Goal: Task Accomplishment & Management: Manage account settings

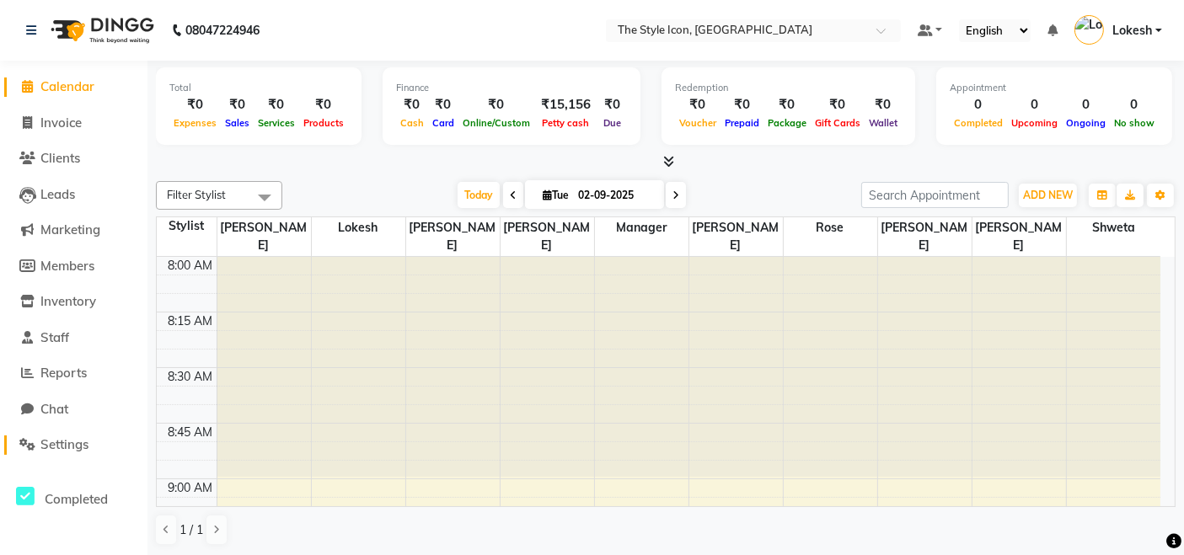
click at [48, 452] on span "Settings" at bounding box center [64, 445] width 48 height 16
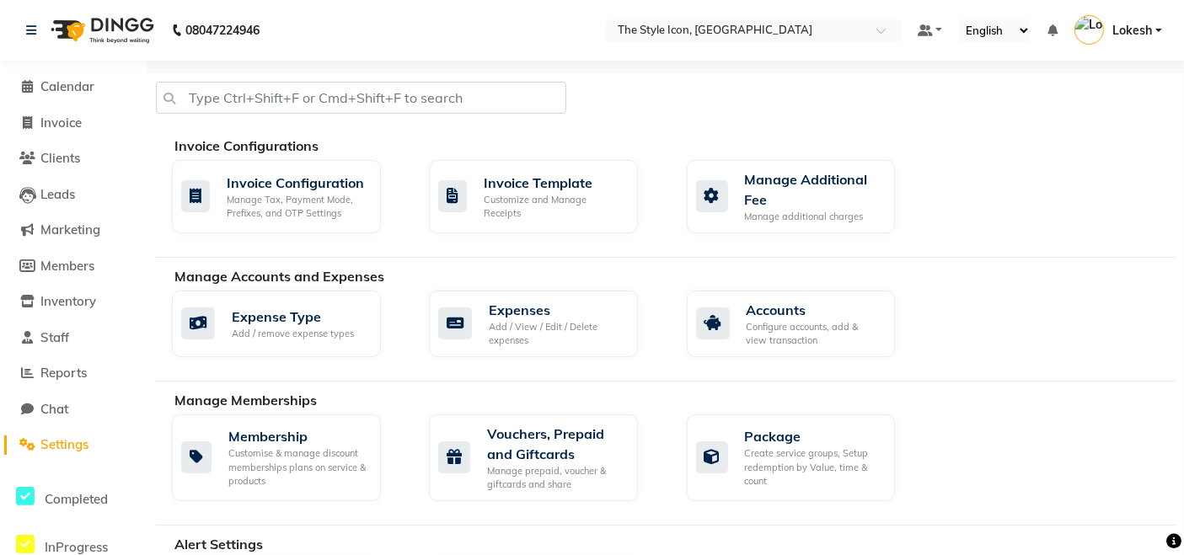
click at [78, 439] on span "Settings" at bounding box center [64, 445] width 48 height 16
click at [283, 216] on div "Manage Tax, Payment Mode, Prefixes, and OTP Settings" at bounding box center [297, 206] width 141 height 28
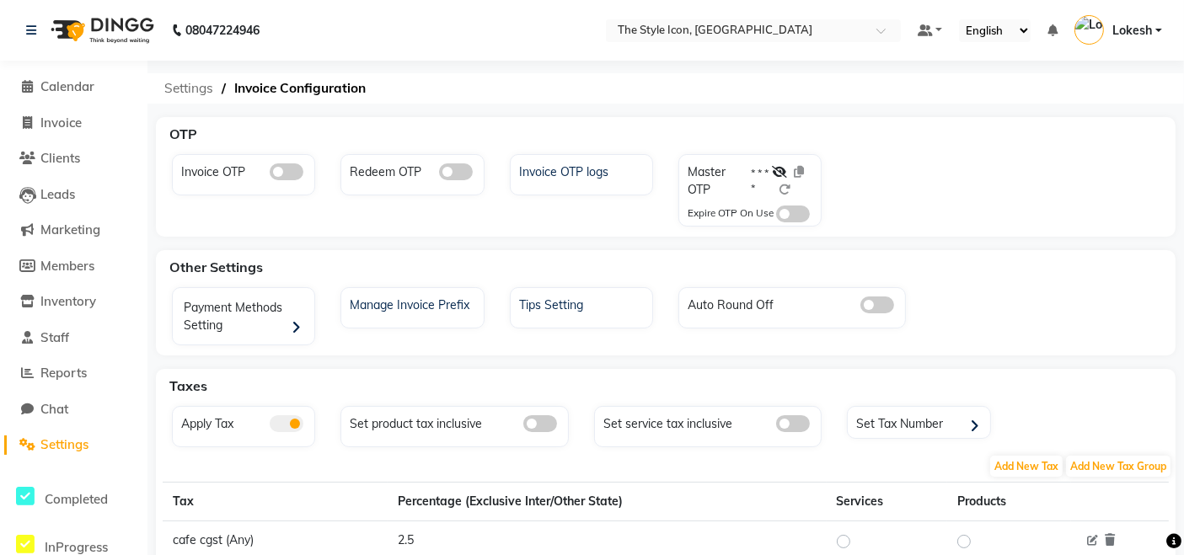
click at [180, 93] on span "Settings" at bounding box center [189, 88] width 66 height 30
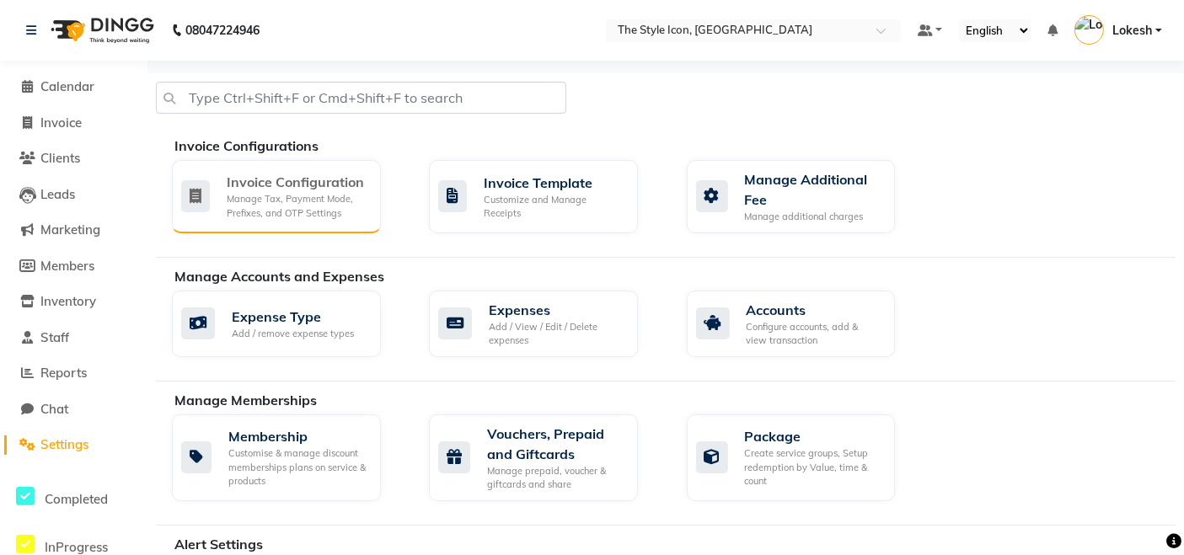
click at [274, 213] on div "Manage Tax, Payment Mode, Prefixes, and OTP Settings" at bounding box center [297, 206] width 141 height 28
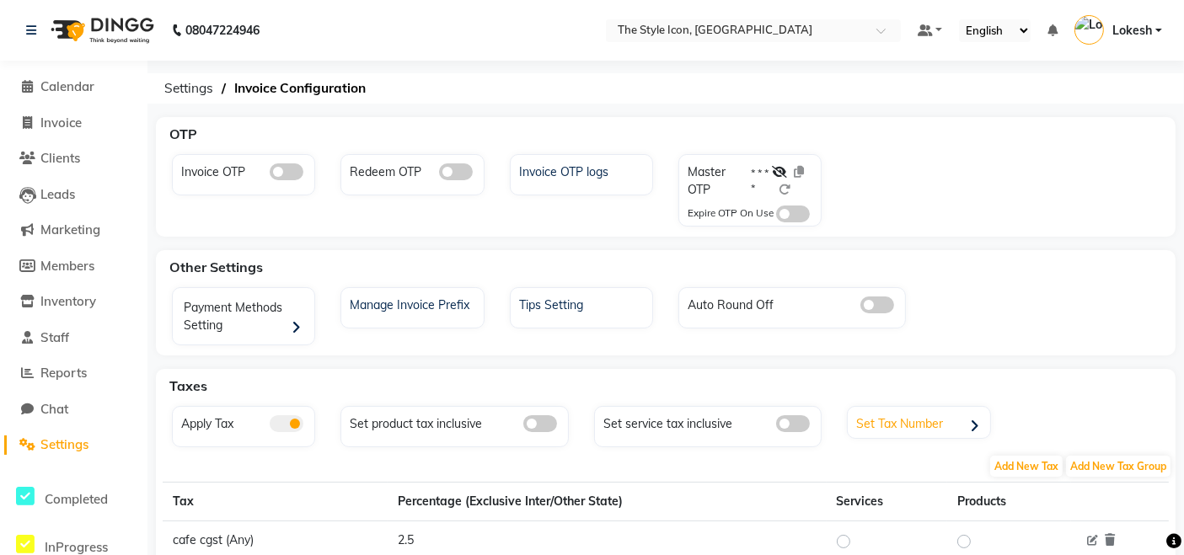
click at [914, 427] on div "Set Tax Number" at bounding box center [920, 423] width 137 height 25
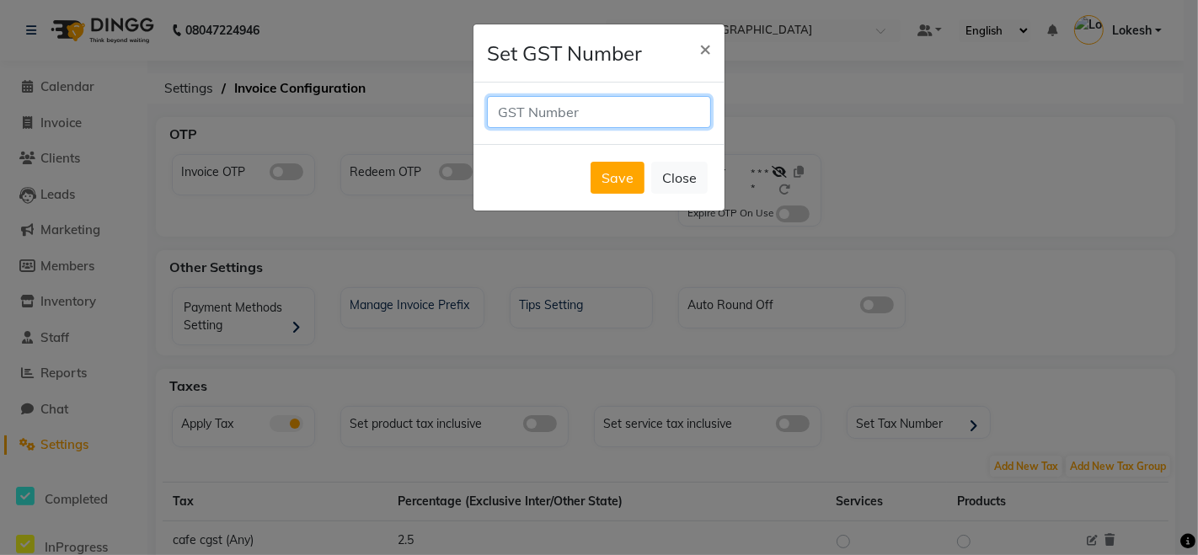
click at [660, 120] on input "text" at bounding box center [599, 112] width 224 height 32
click at [707, 54] on span "×" at bounding box center [705, 47] width 12 height 25
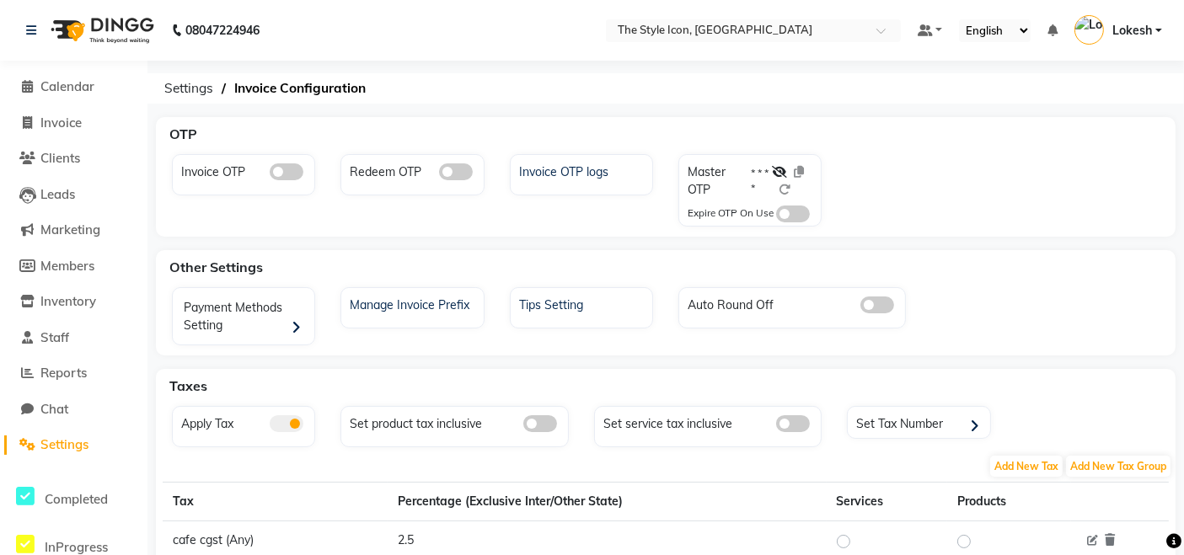
click at [74, 441] on span "Settings" at bounding box center [64, 445] width 48 height 16
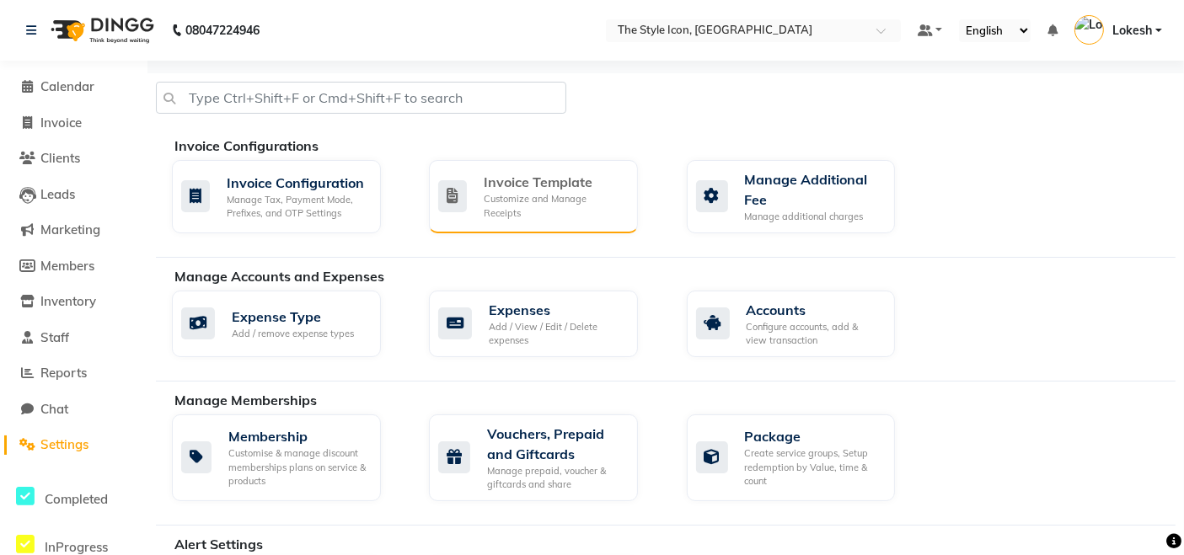
click at [493, 192] on div "Invoice Template" at bounding box center [554, 182] width 141 height 20
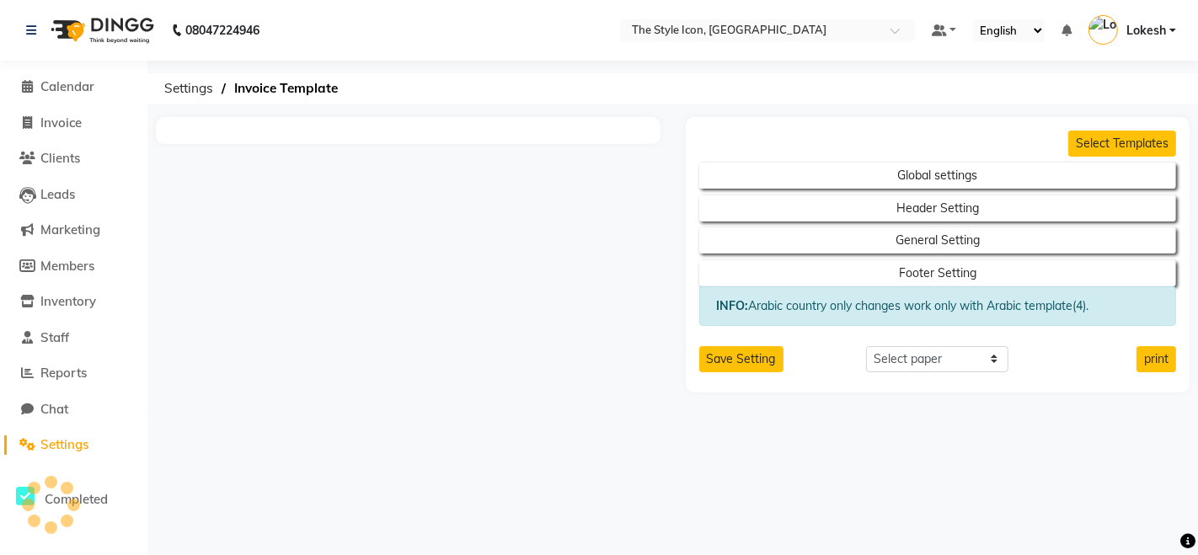
select select "A4"
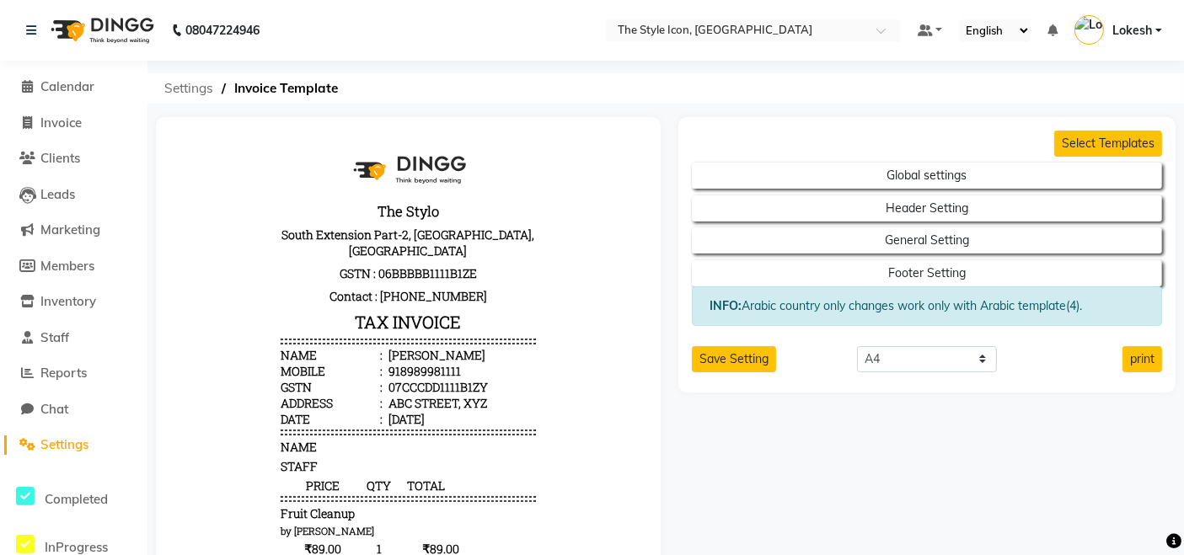
click at [190, 83] on span "Settings" at bounding box center [189, 88] width 66 height 30
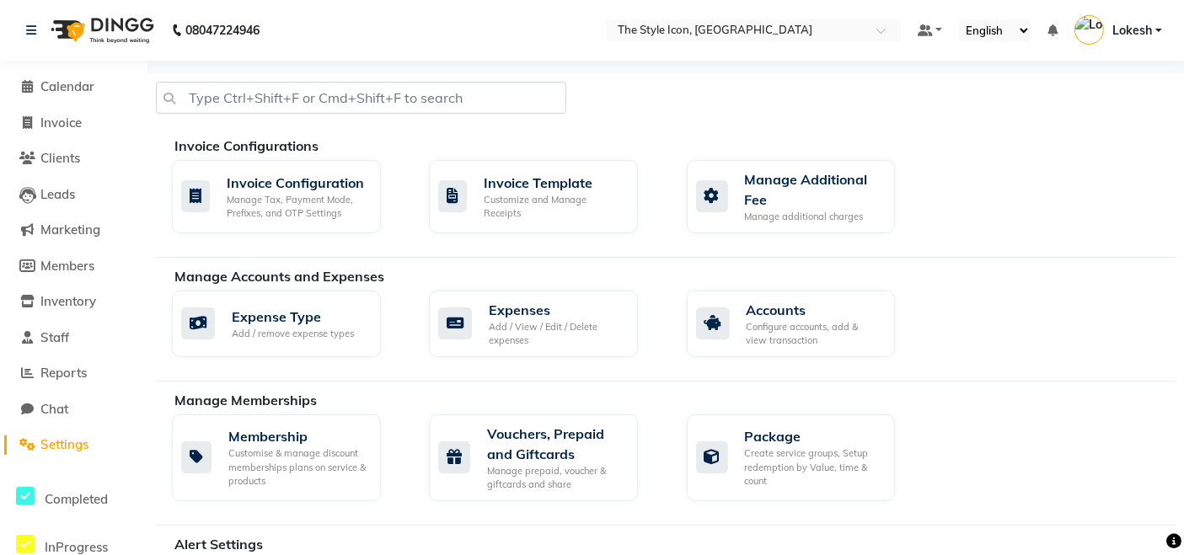
drag, startPoint x: 168, startPoint y: 150, endPoint x: 358, endPoint y: 143, distance: 190.6
click at [353, 143] on div "Invoice Configurations Invoice Configuration Manage Tax, Payment Mode, Prefixes…" at bounding box center [666, 197] width 1020 height 122
click at [539, 192] on div "Invoice Template" at bounding box center [554, 182] width 141 height 20
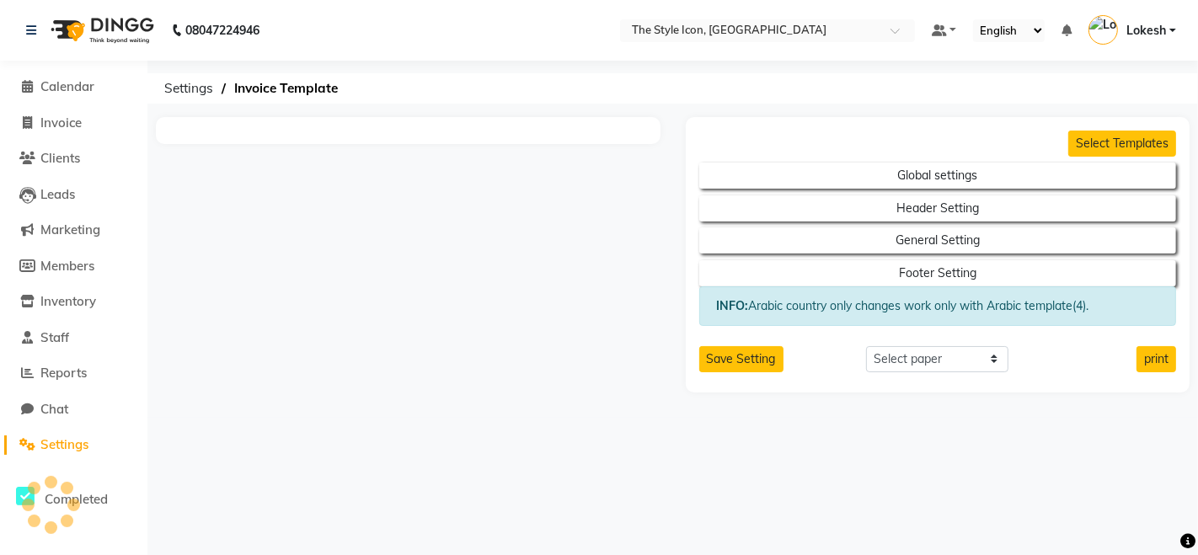
select select "A4"
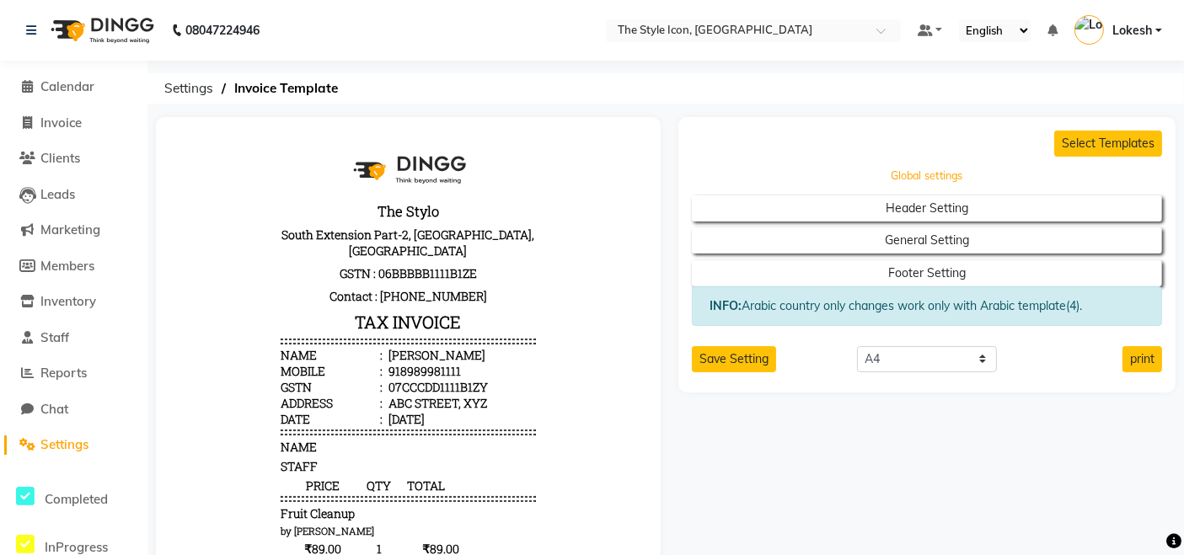
click at [893, 177] on button "Global settings" at bounding box center [926, 176] width 423 height 24
select select "'Roboto Slab', serif;"
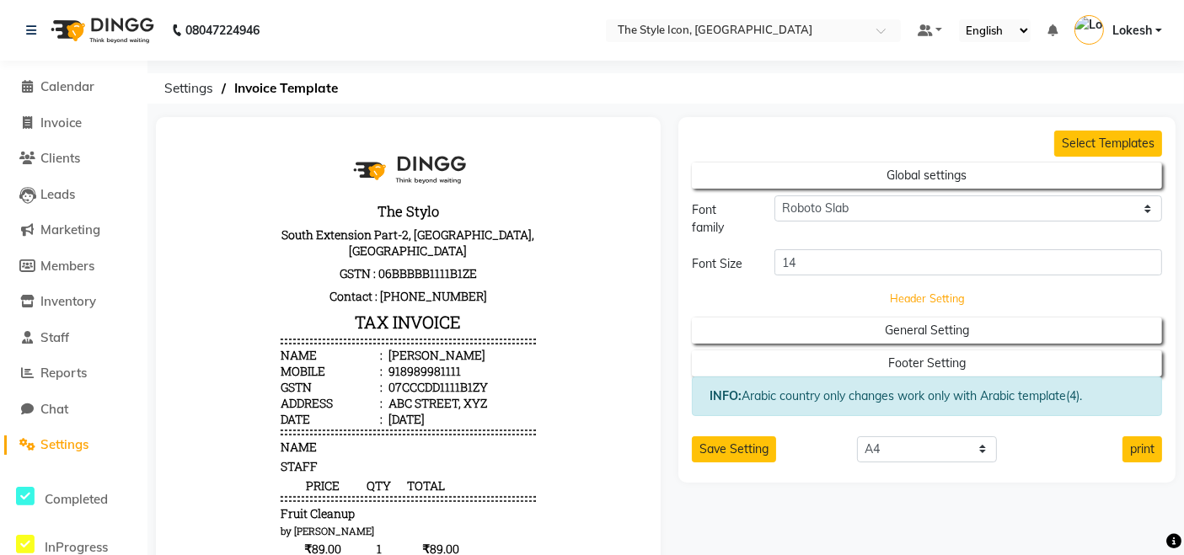
click at [1048, 297] on button "Header Setting" at bounding box center [926, 299] width 423 height 24
select select "end"
select select "LLL"
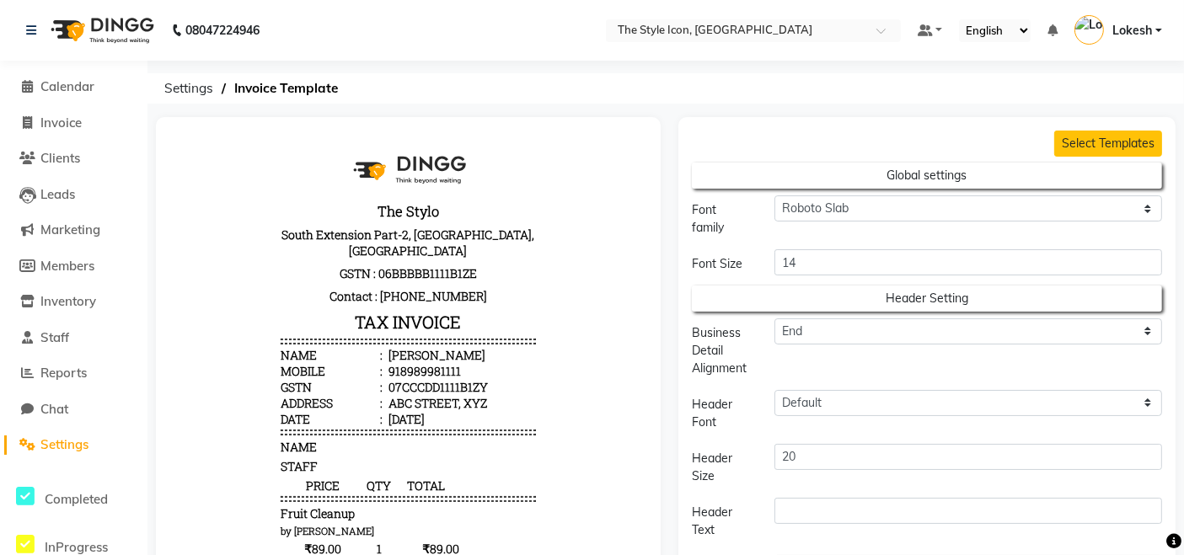
click at [949, 289] on button "Header Setting" at bounding box center [926, 299] width 423 height 24
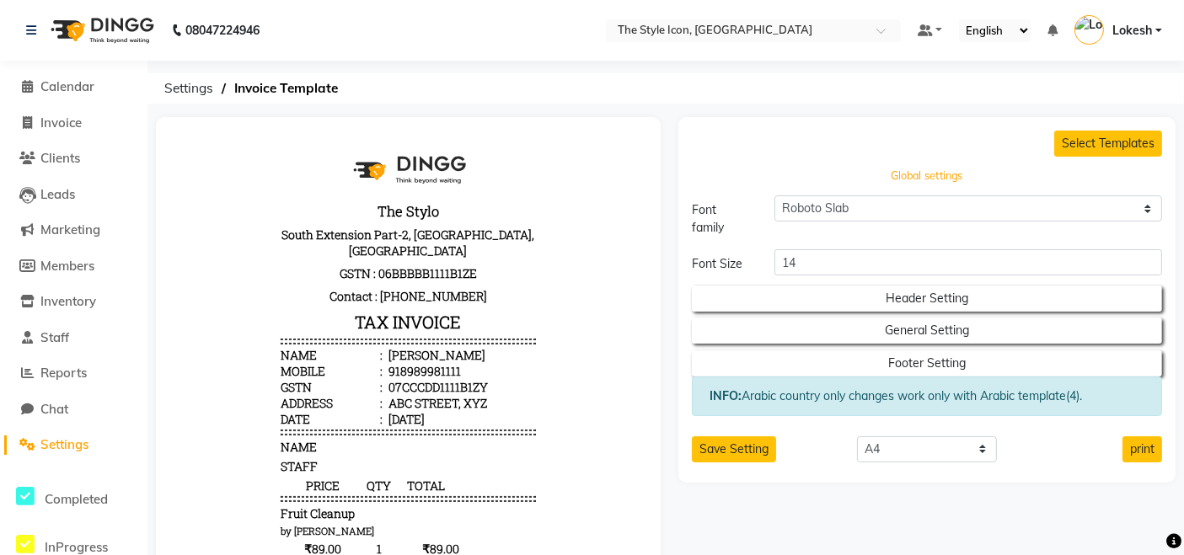
click at [927, 184] on button "Global settings" at bounding box center [926, 176] width 423 height 24
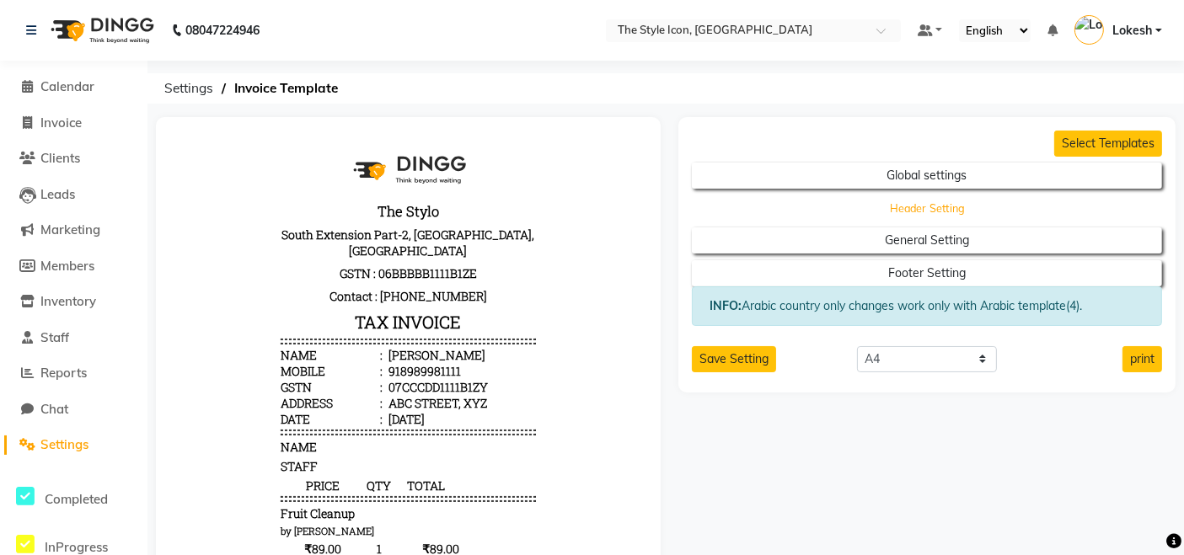
click at [917, 212] on button "Header Setting" at bounding box center [926, 208] width 423 height 24
select select "end"
select select "LLL"
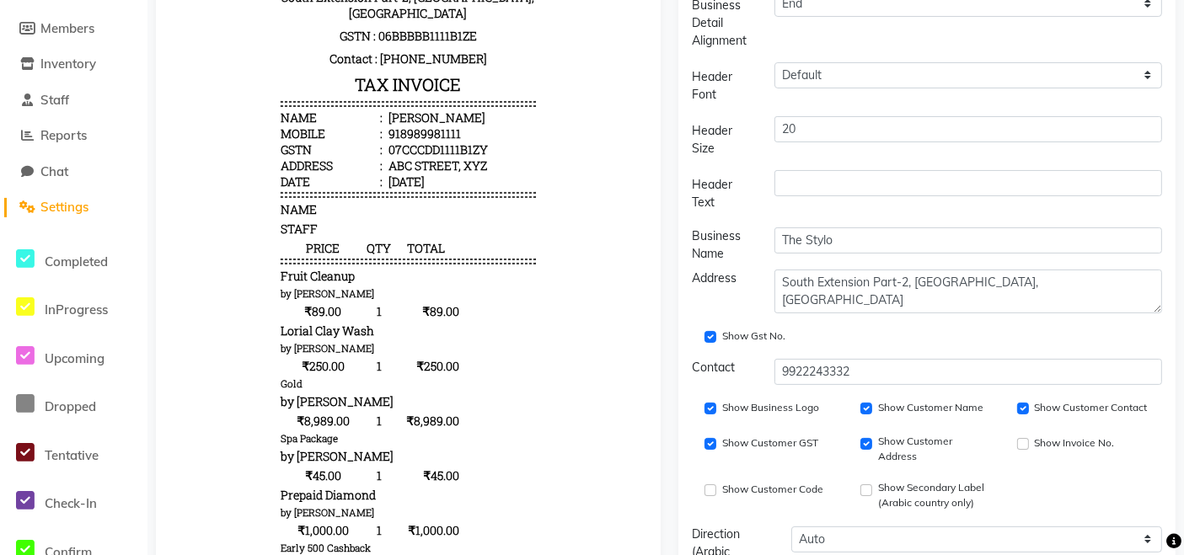
scroll to position [244, 0]
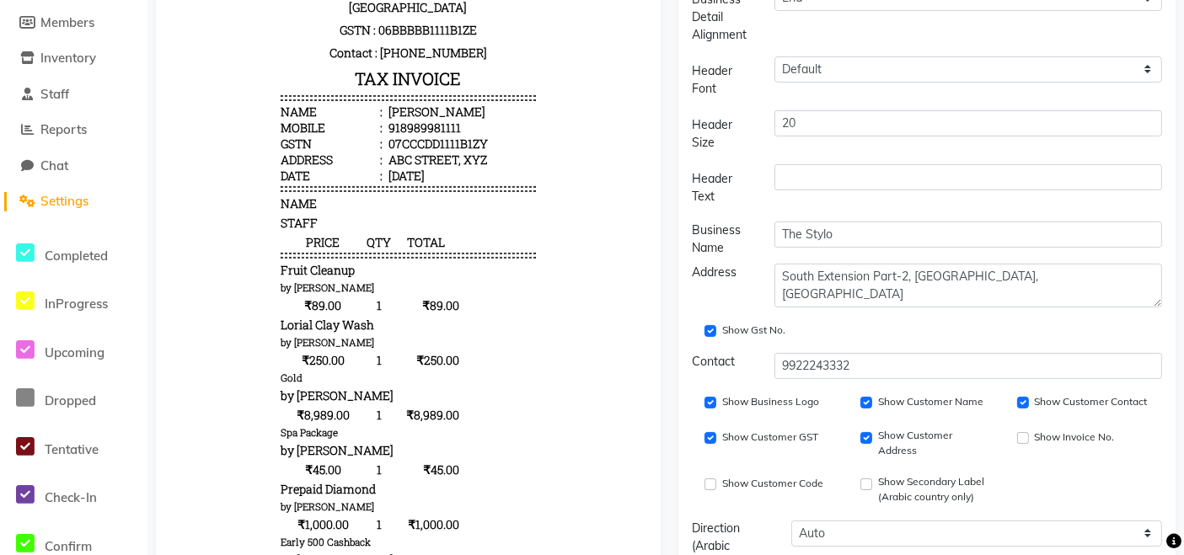
drag, startPoint x: 791, startPoint y: 324, endPoint x: 689, endPoint y: 324, distance: 102.0
click at [689, 324] on div "Show Gst No." at bounding box center [927, 328] width 496 height 29
click at [725, 289] on div "Address" at bounding box center [720, 286] width 83 height 44
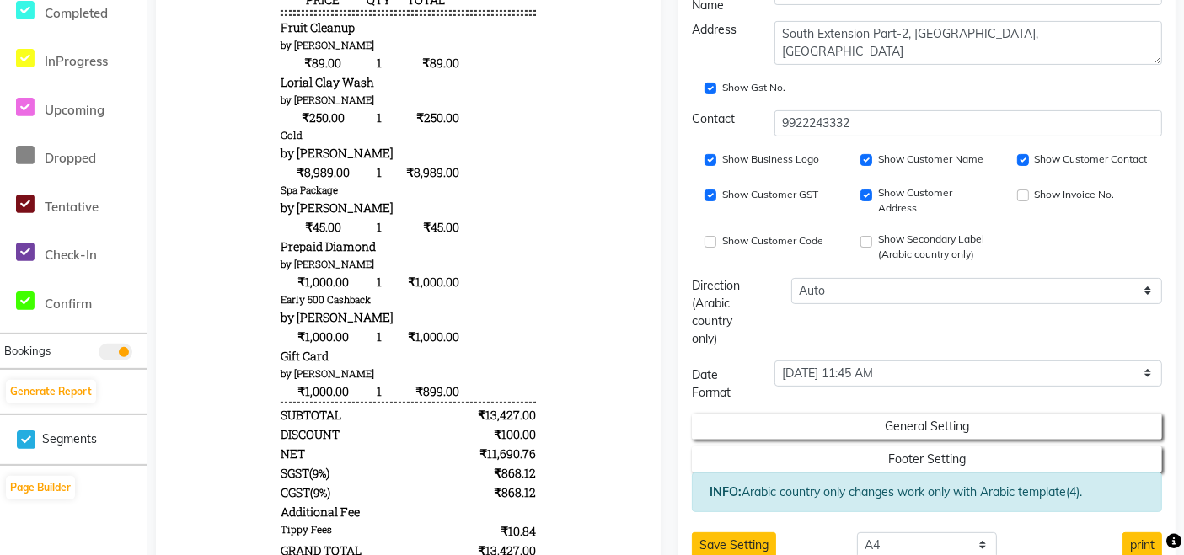
scroll to position [673, 0]
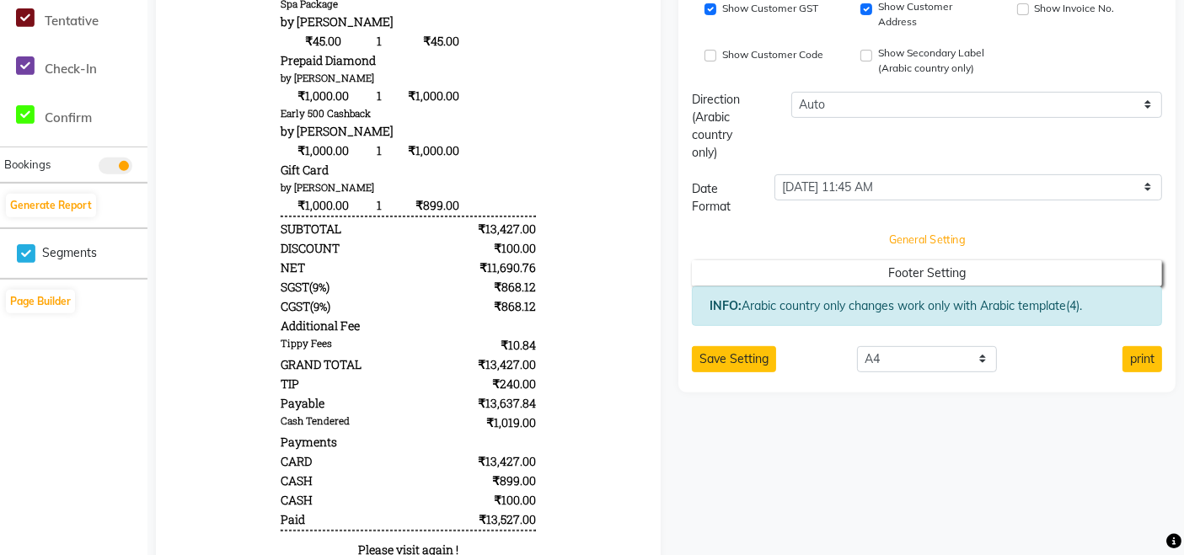
click at [928, 247] on button "General Setting" at bounding box center [926, 241] width 423 height 24
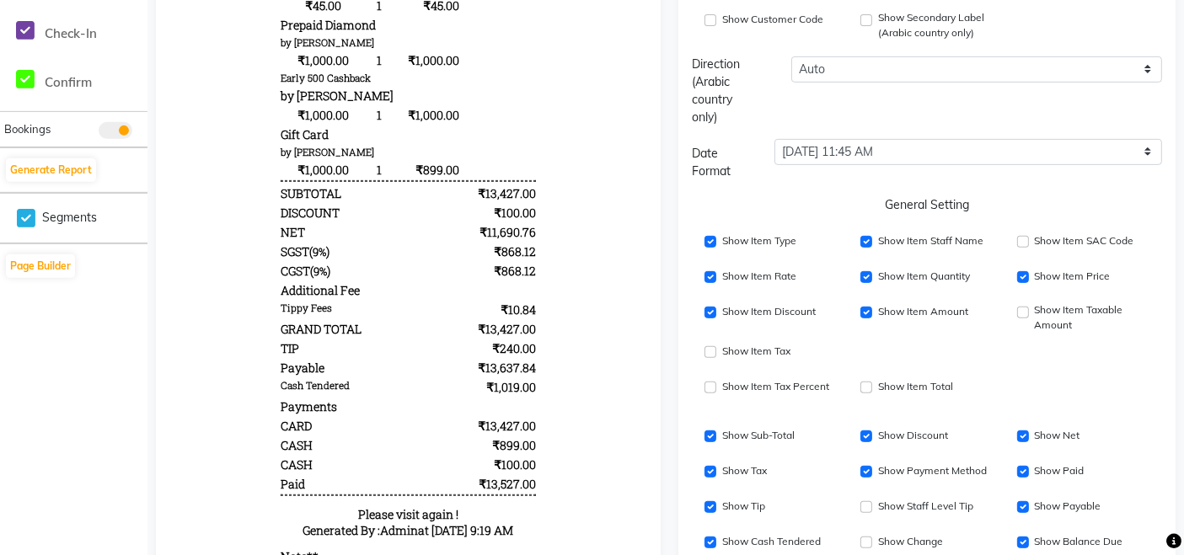
scroll to position [0, 0]
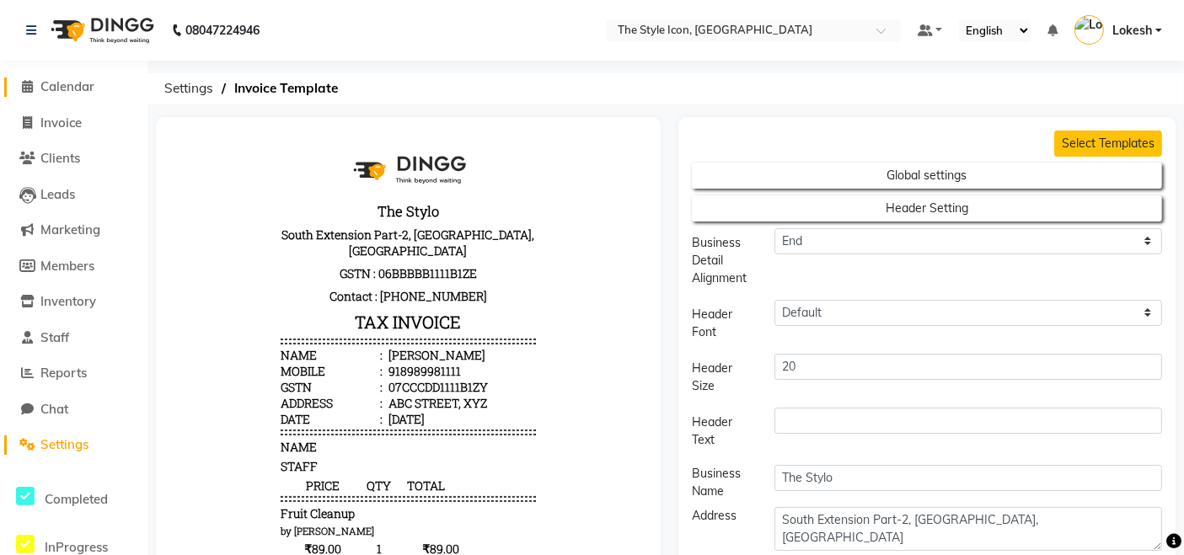
click at [91, 88] on span "Calendar" at bounding box center [67, 86] width 54 height 16
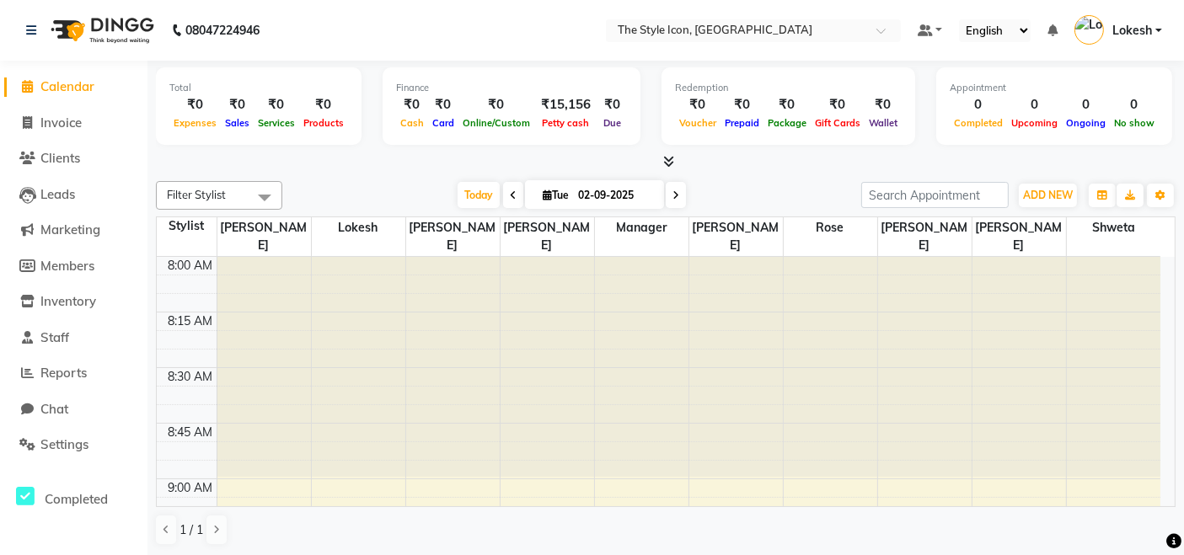
click at [79, 87] on span "Calendar" at bounding box center [67, 86] width 54 height 16
click at [62, 123] on span "Invoice" at bounding box center [60, 123] width 41 height 16
select select "service"
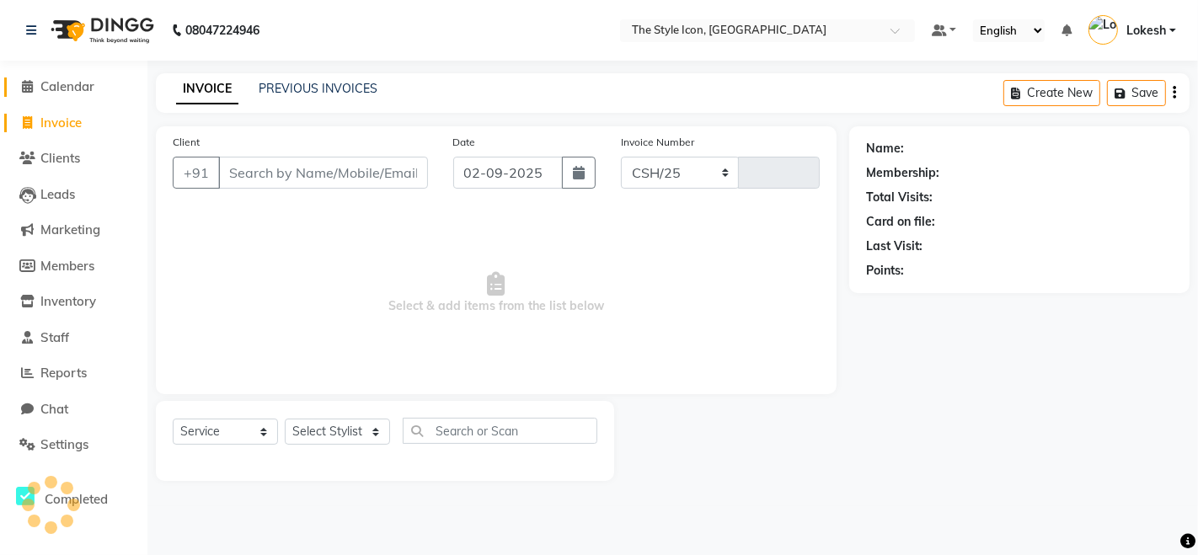
select select "6267"
type input "0091"
click at [58, 86] on span "Calendar" at bounding box center [67, 86] width 54 height 16
